Goal: Find contact information: Find contact information

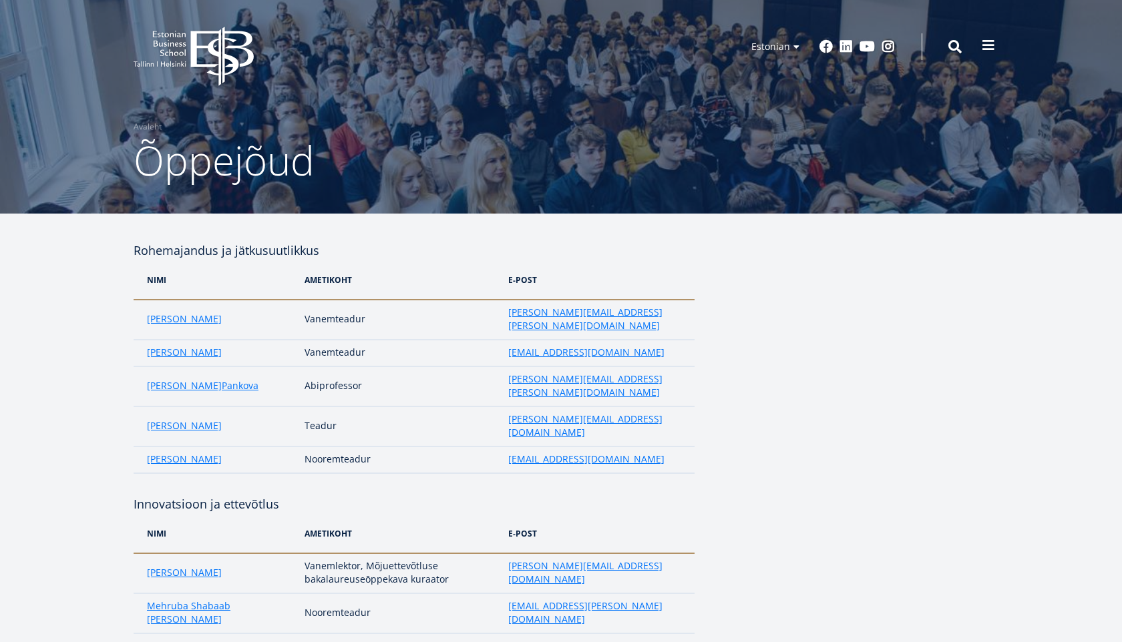
click at [986, 45] on span at bounding box center [988, 45] width 13 height 13
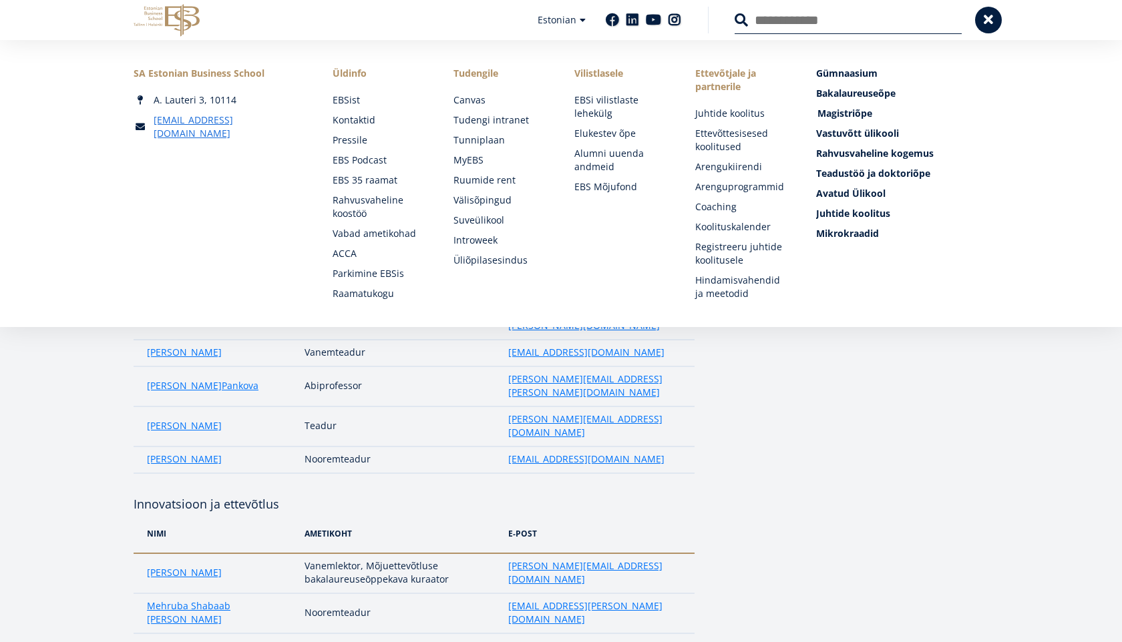
click at [857, 111] on span "Magistriõpe Tutvu ja registreeru" at bounding box center [844, 113] width 55 height 13
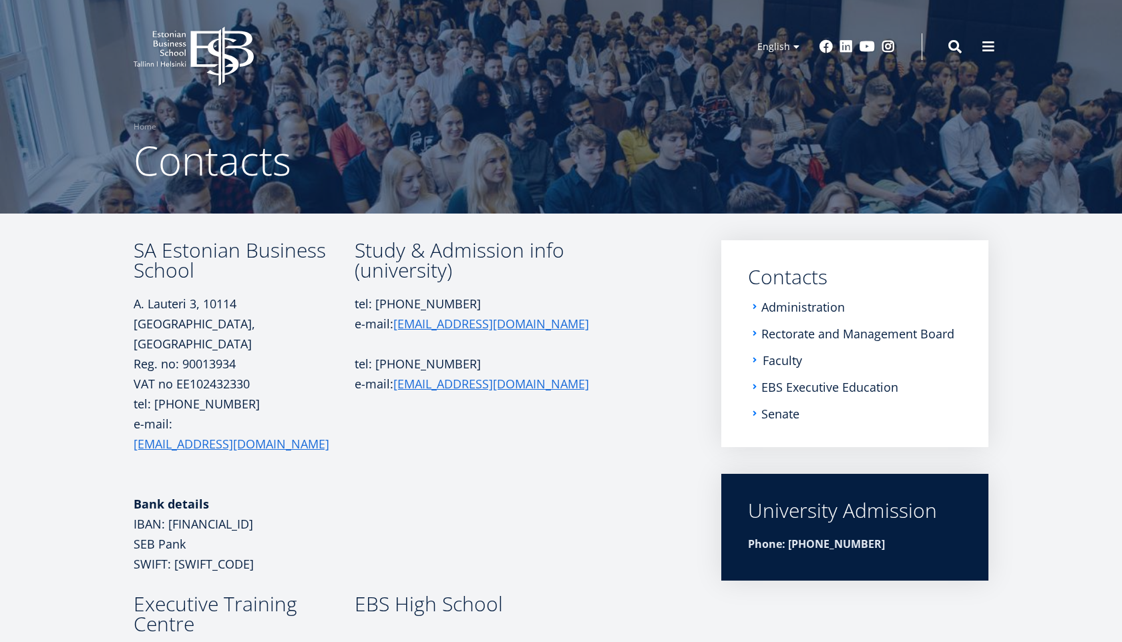
click at [786, 357] on link "Faculty" at bounding box center [782, 360] width 39 height 13
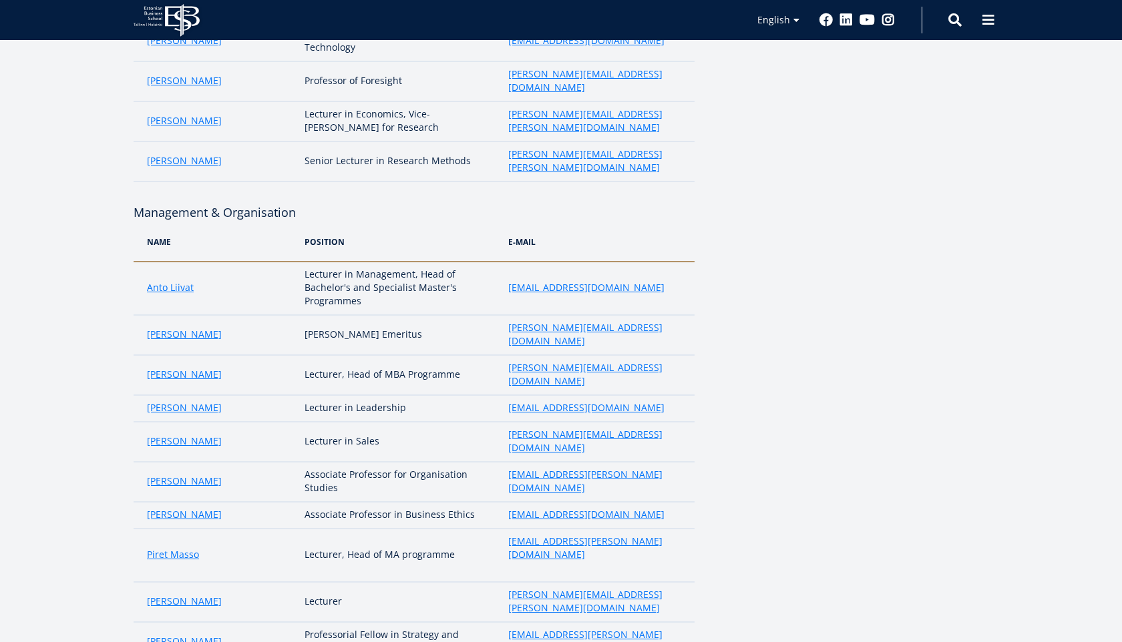
scroll to position [901, 0]
click at [184, 547] on link "Piret Masso" at bounding box center [173, 553] width 52 height 13
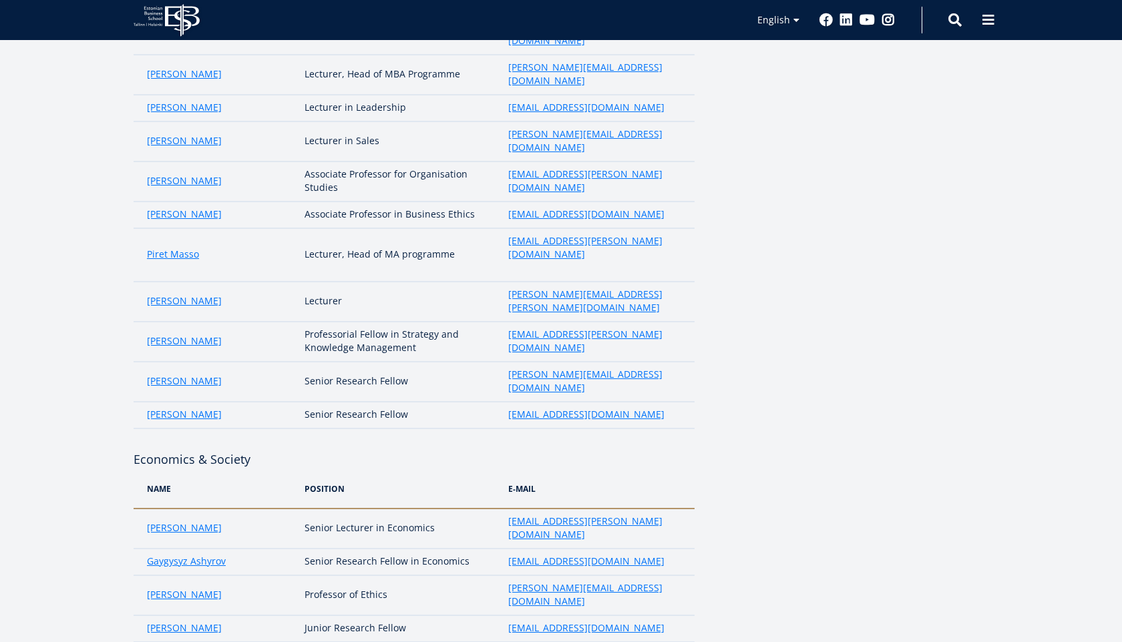
scroll to position [1204, 0]
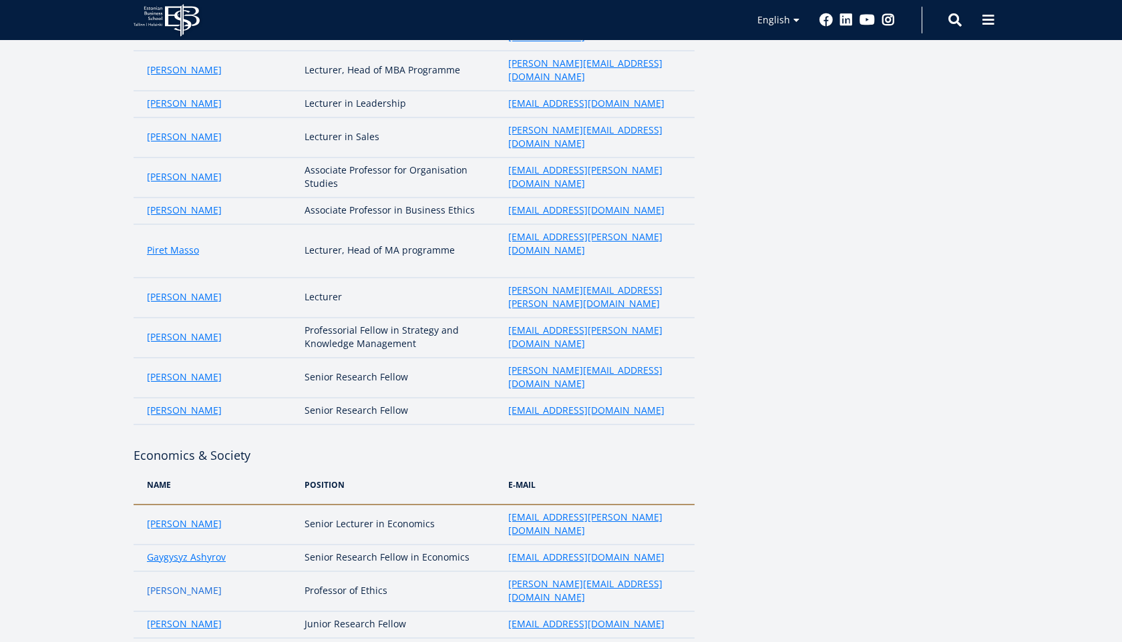
click at [193, 584] on link "Jukka Veikko Mäkinen" at bounding box center [184, 590] width 75 height 13
